Goal: Task Accomplishment & Management: Manage account settings

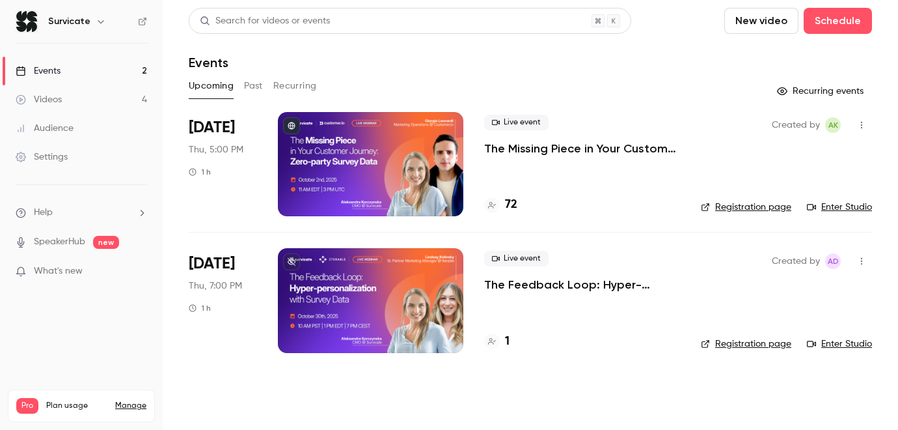
click at [555, 145] on p "The Missing Piece in Your Customer Journey: Zero-party Survey Data" at bounding box center [582, 149] width 196 height 16
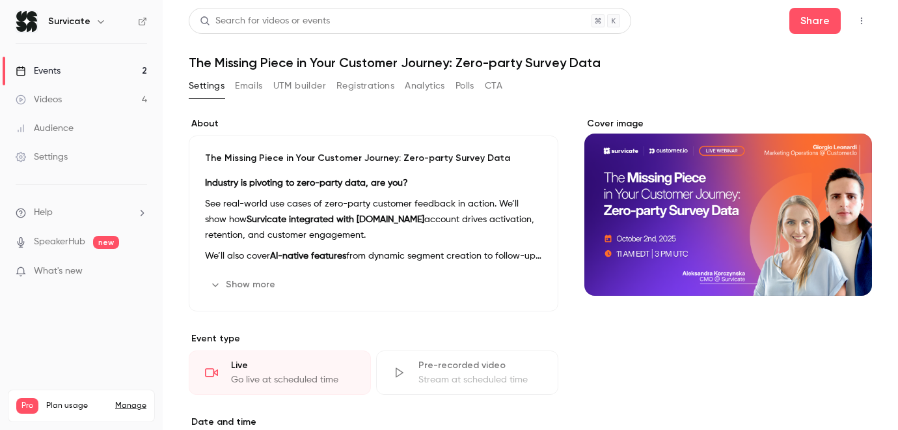
click at [389, 90] on button "Registrations" at bounding box center [366, 86] width 58 height 21
